Goal: Navigation & Orientation: Find specific page/section

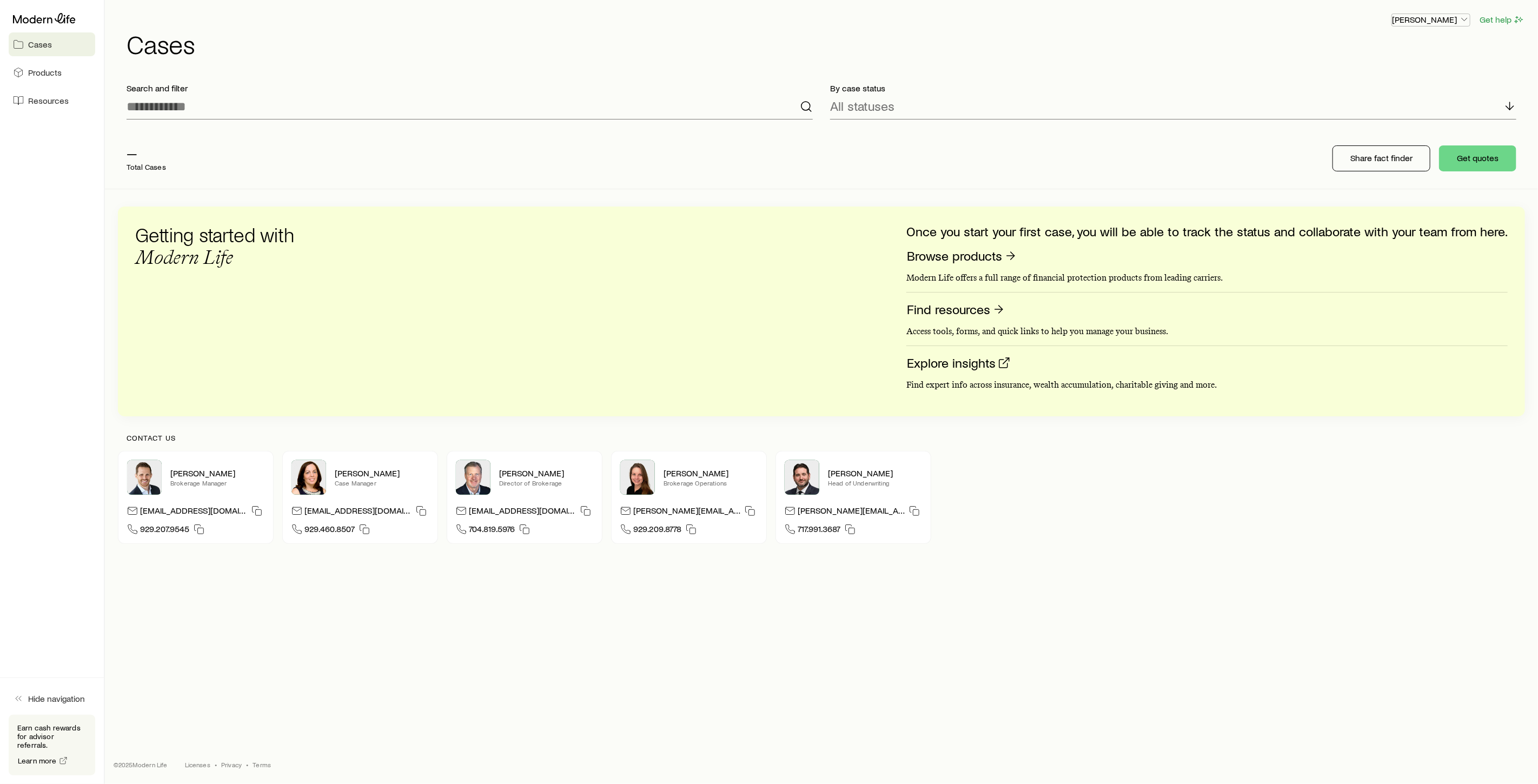
click at [1442, 17] on p "Frank Peterson" at bounding box center [1431, 19] width 78 height 11
click at [1384, 129] on span "Sign out" at bounding box center [1380, 130] width 30 height 11
click at [1451, 20] on p "[PERSON_NAME]" at bounding box center [1431, 19] width 78 height 11
click at [1409, 118] on div "Licenses and contracts Commission schedule Track payments Sign out" at bounding box center [1406, 89] width 121 height 109
click at [1405, 126] on button "Sign out" at bounding box center [1406, 130] width 121 height 19
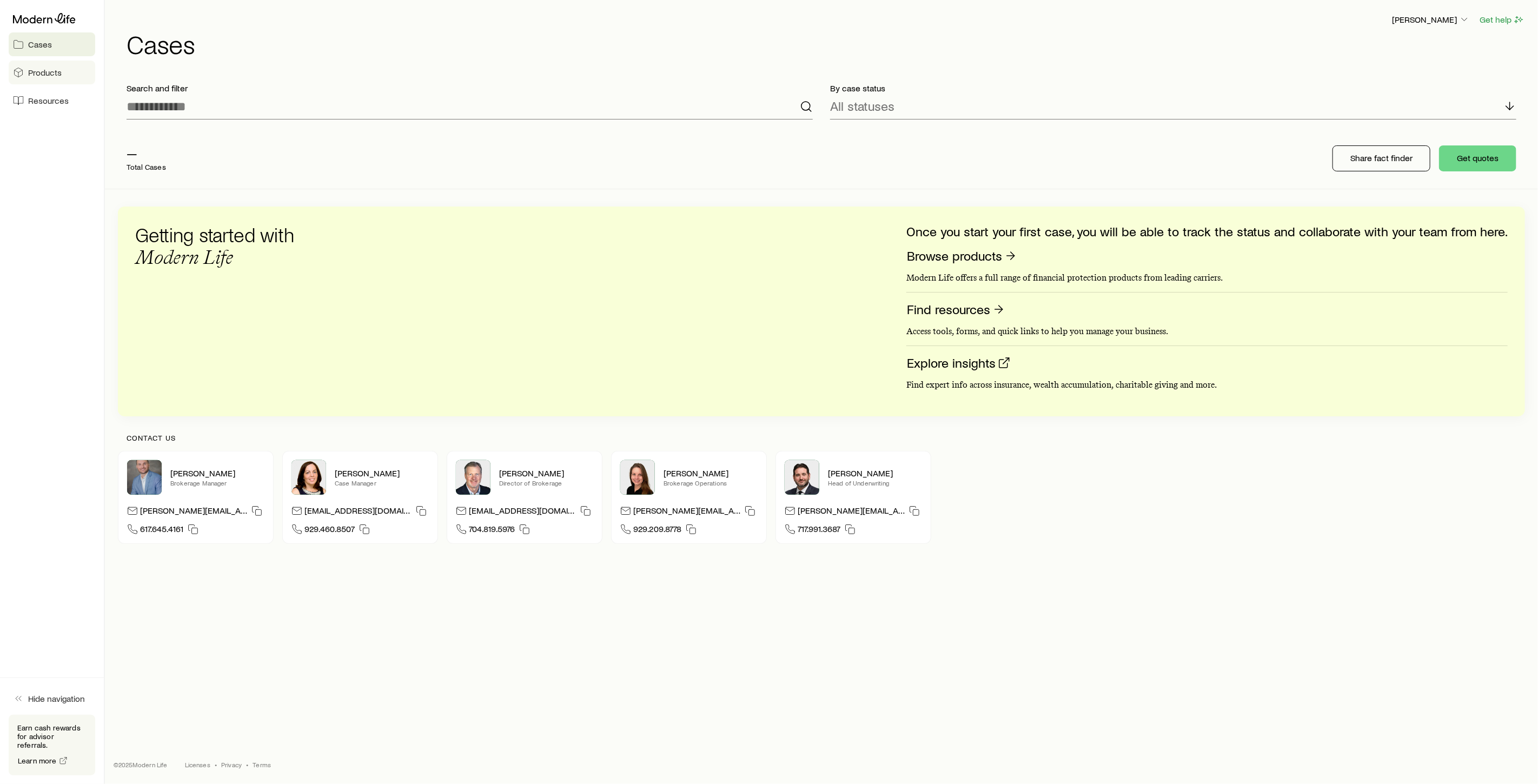
click at [40, 74] on span "Products" at bounding box center [45, 72] width 34 height 11
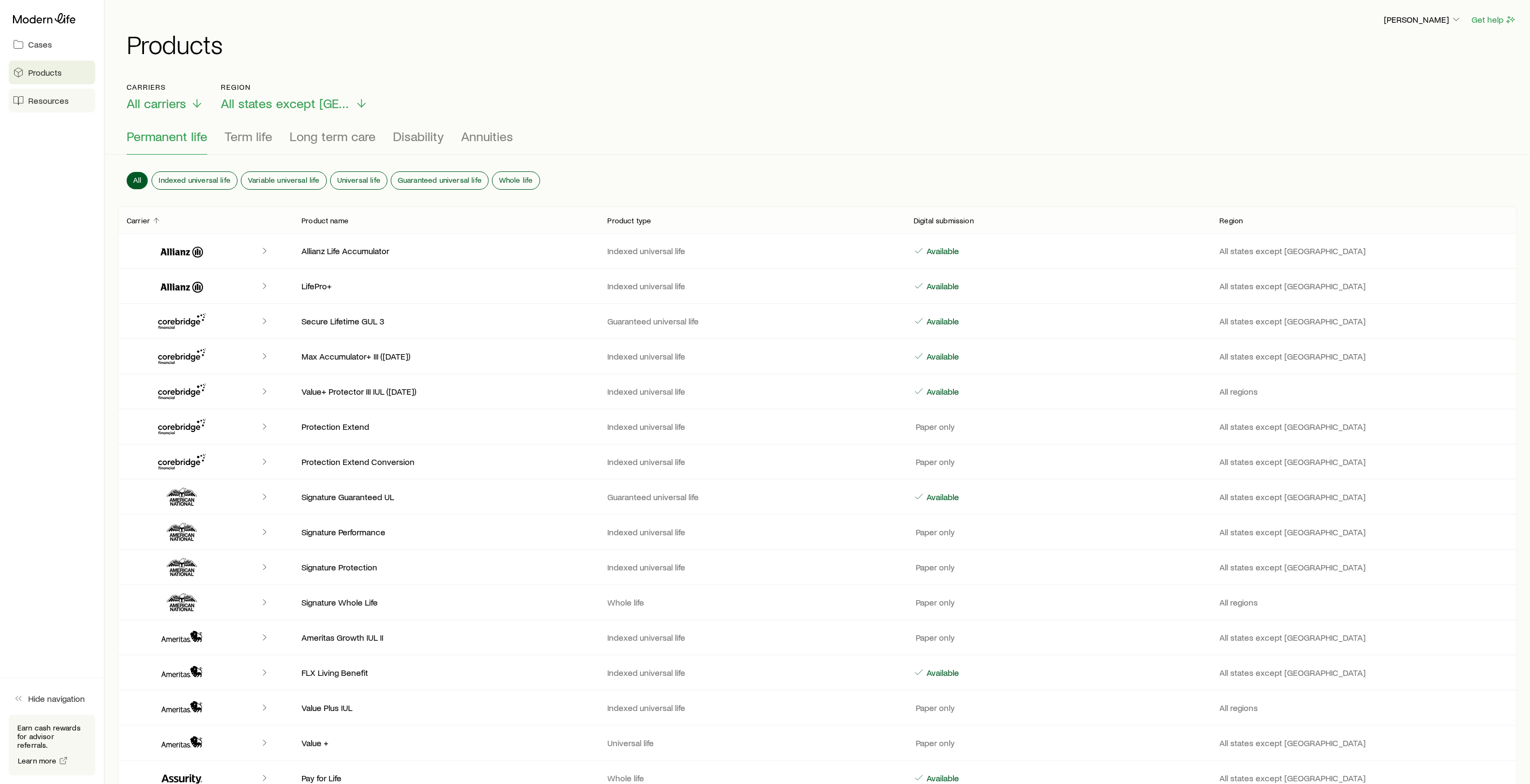
click at [50, 98] on span "Resources" at bounding box center [49, 100] width 41 height 11
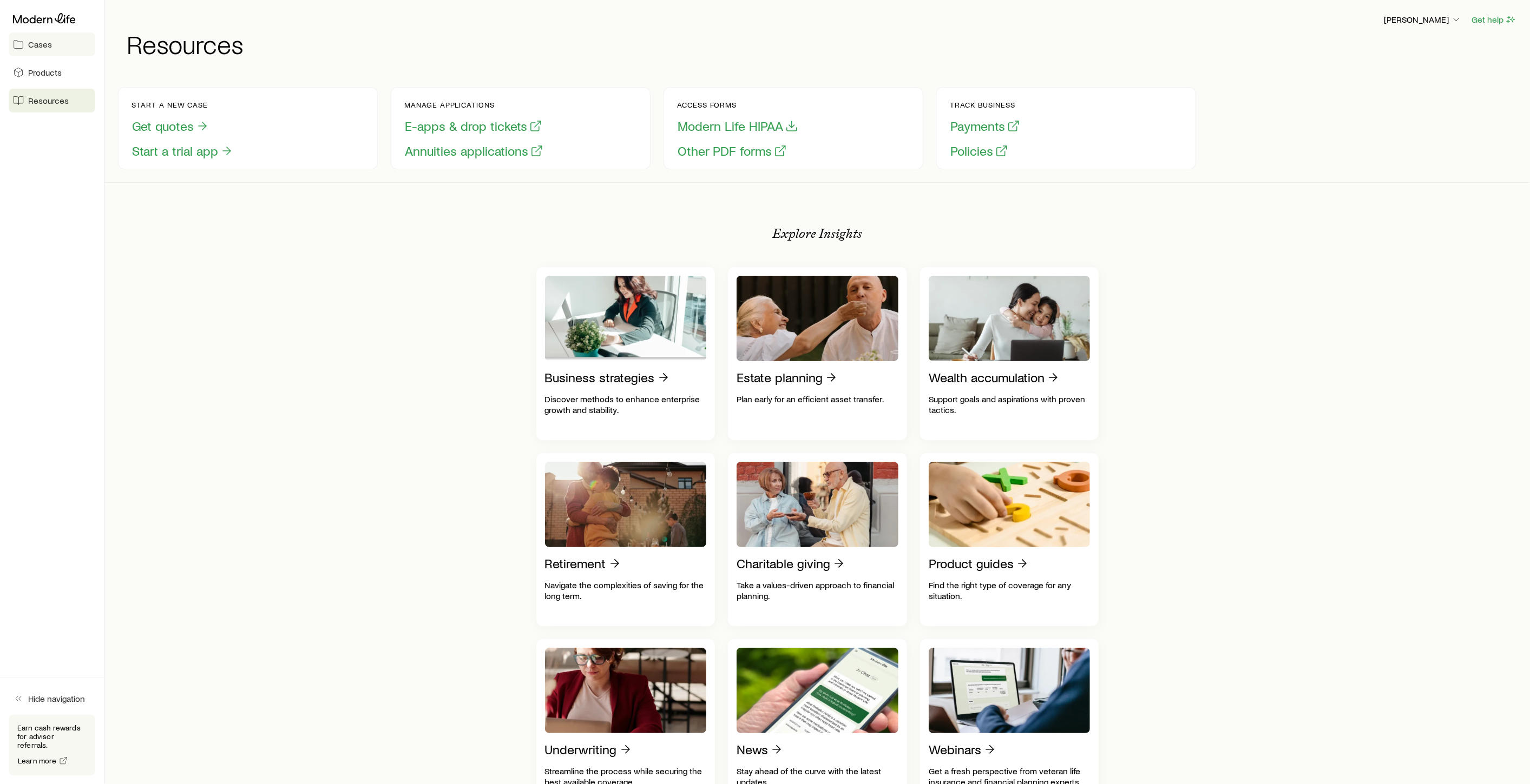
click at [30, 41] on span "Cases" at bounding box center [40, 44] width 24 height 11
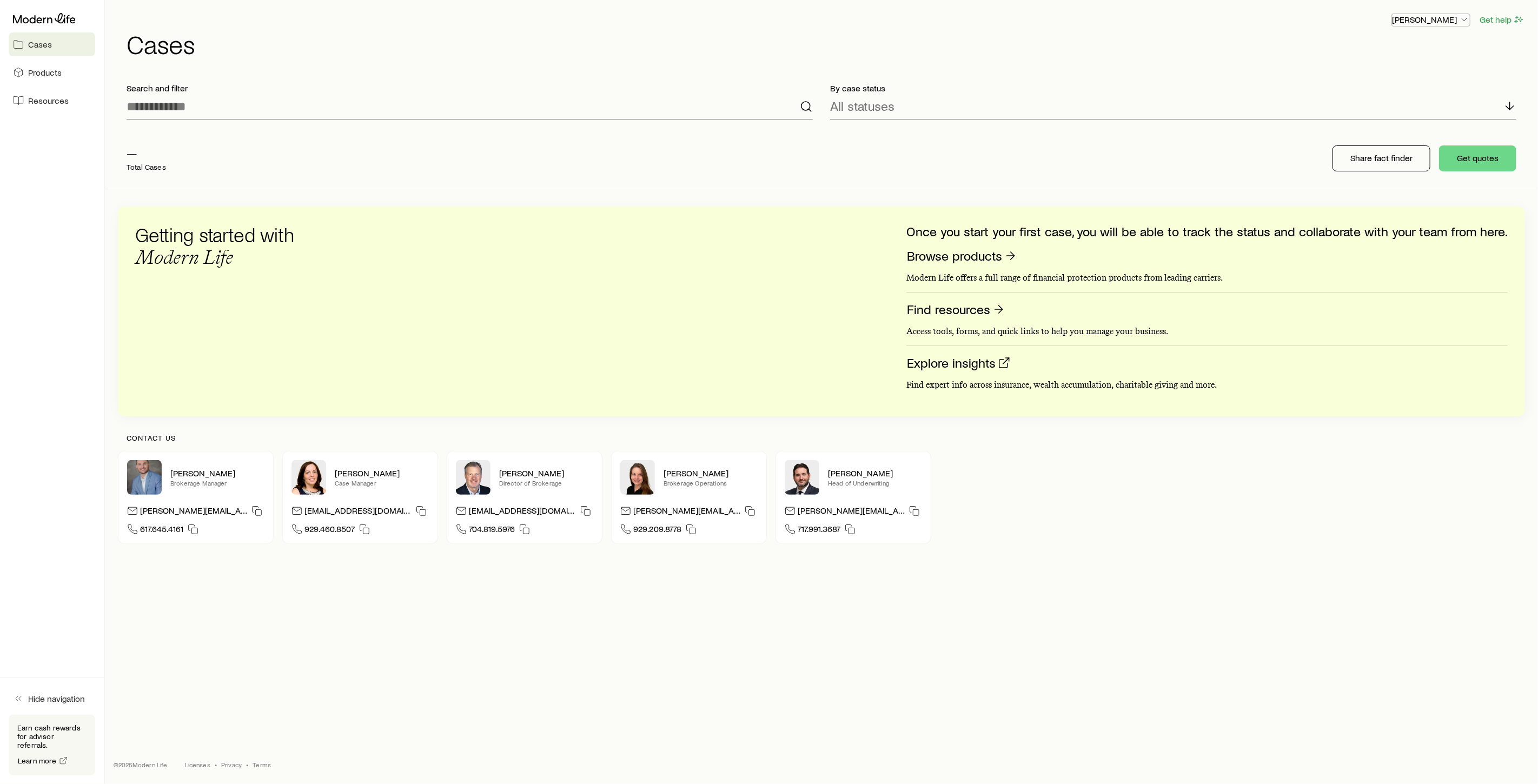
click at [1457, 20] on p "[PERSON_NAME]" at bounding box center [1431, 19] width 78 height 11
click at [1386, 133] on span "Sign out" at bounding box center [1380, 130] width 30 height 11
